Goal: Entertainment & Leisure: Consume media (video, audio)

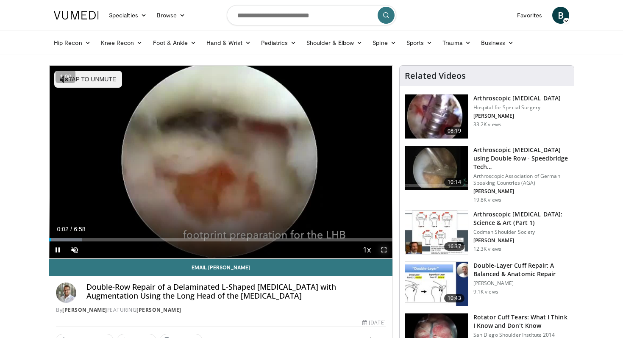
click at [381, 249] on span "Video Player" at bounding box center [383, 249] width 17 height 17
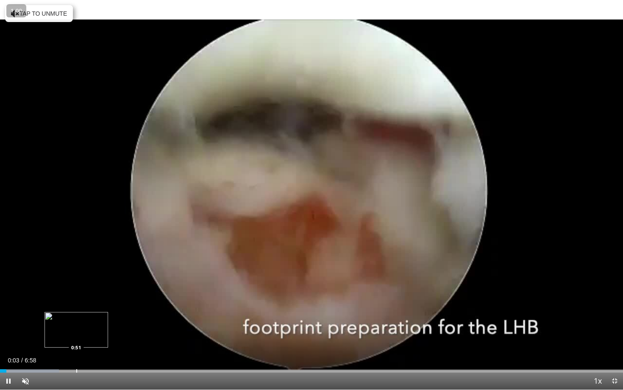
click at [76, 338] on div "Progress Bar" at bounding box center [76, 370] width 1 height 3
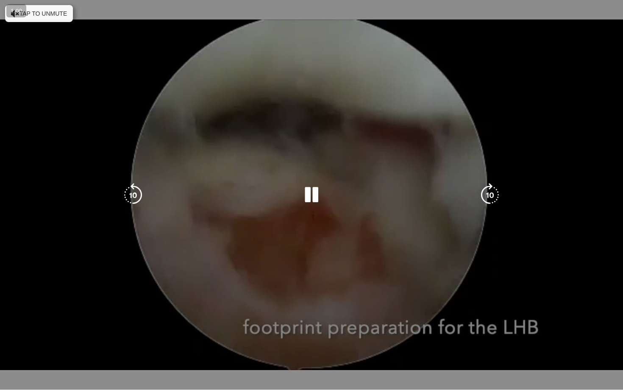
click at [144, 338] on div "10 seconds Tap to unmute" at bounding box center [311, 194] width 623 height 389
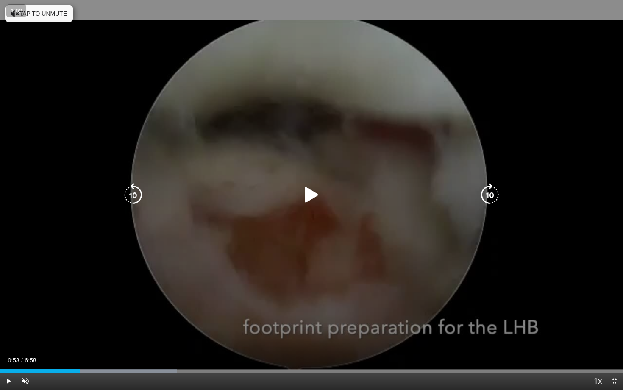
click at [309, 187] on icon "Video Player" at bounding box center [311, 195] width 24 height 24
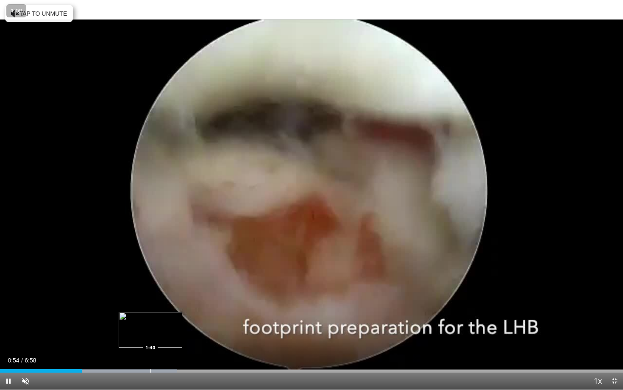
click at [150, 338] on div "Progress Bar" at bounding box center [150, 370] width 1 height 3
click at [174, 338] on div "Progress Bar" at bounding box center [174, 370] width 1 height 3
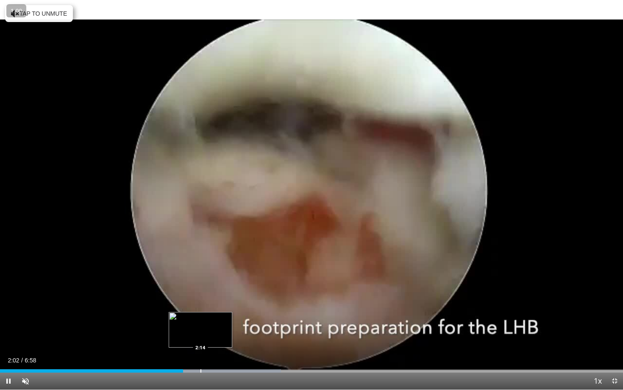
click at [200, 338] on div "Progress Bar" at bounding box center [209, 370] width 144 height 3
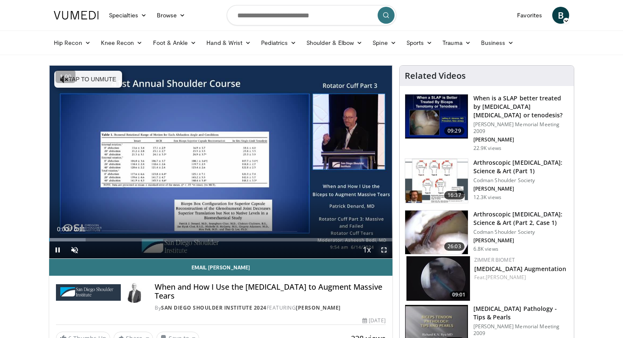
click at [385, 250] on span "Video Player" at bounding box center [383, 249] width 17 height 17
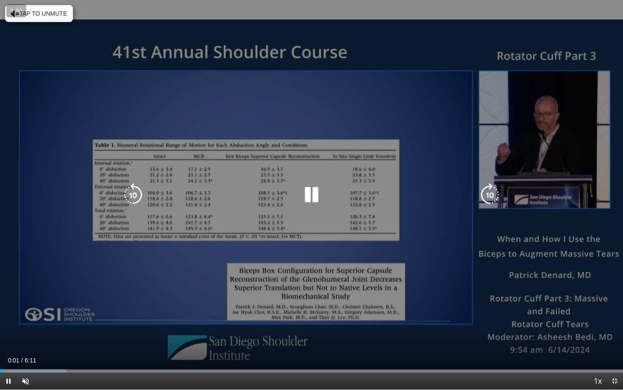
click at [51, 11] on button "Tap to unmute" at bounding box center [39, 13] width 68 height 17
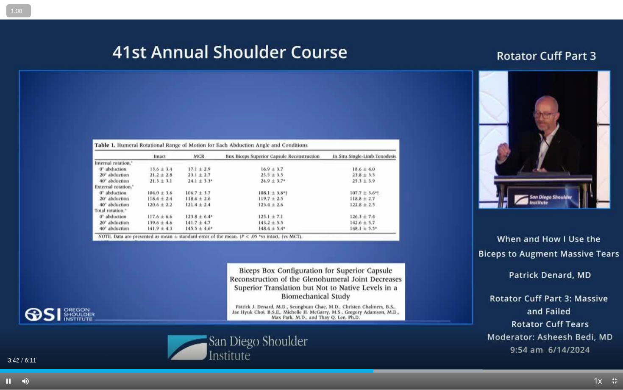
click at [0, 0] on button "+" at bounding box center [0, 0] width 0 height 0
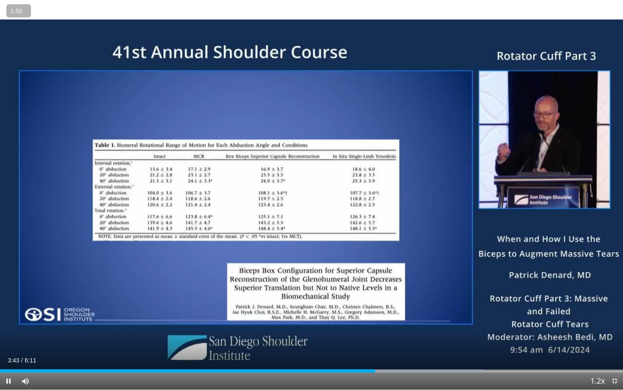
click at [0, 0] on button "+" at bounding box center [0, 0] width 0 height 0
